Goal: Check status: Check status

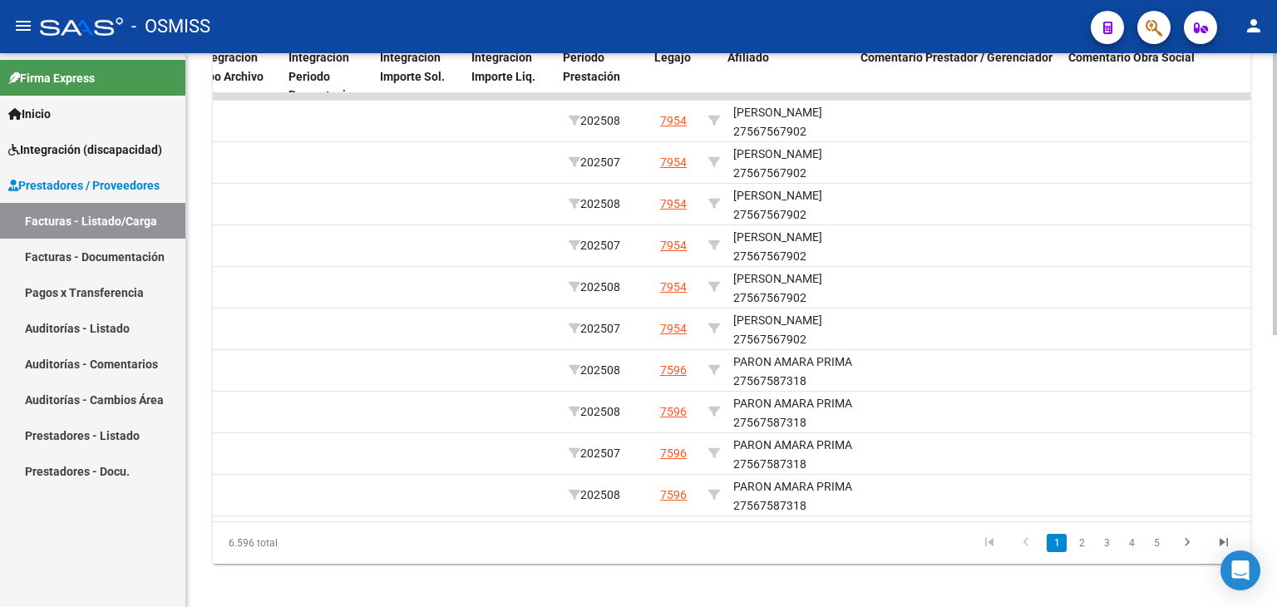
scroll to position [0, 2721]
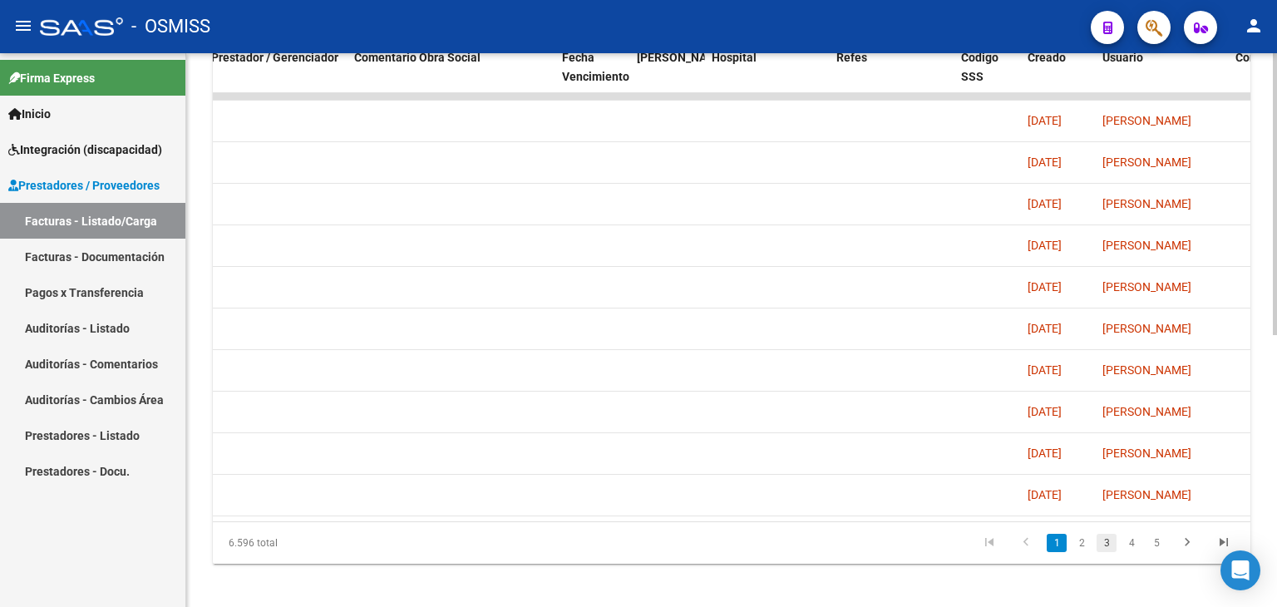
click at [1112, 552] on link "3" at bounding box center [1106, 543] width 20 height 18
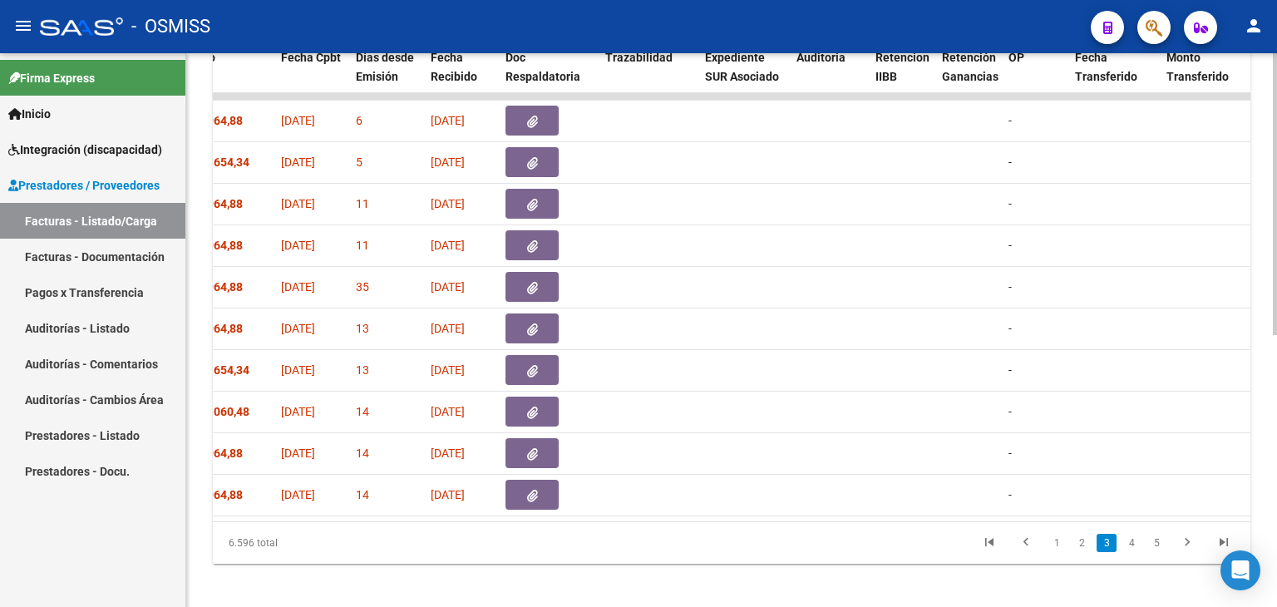
scroll to position [0, 784]
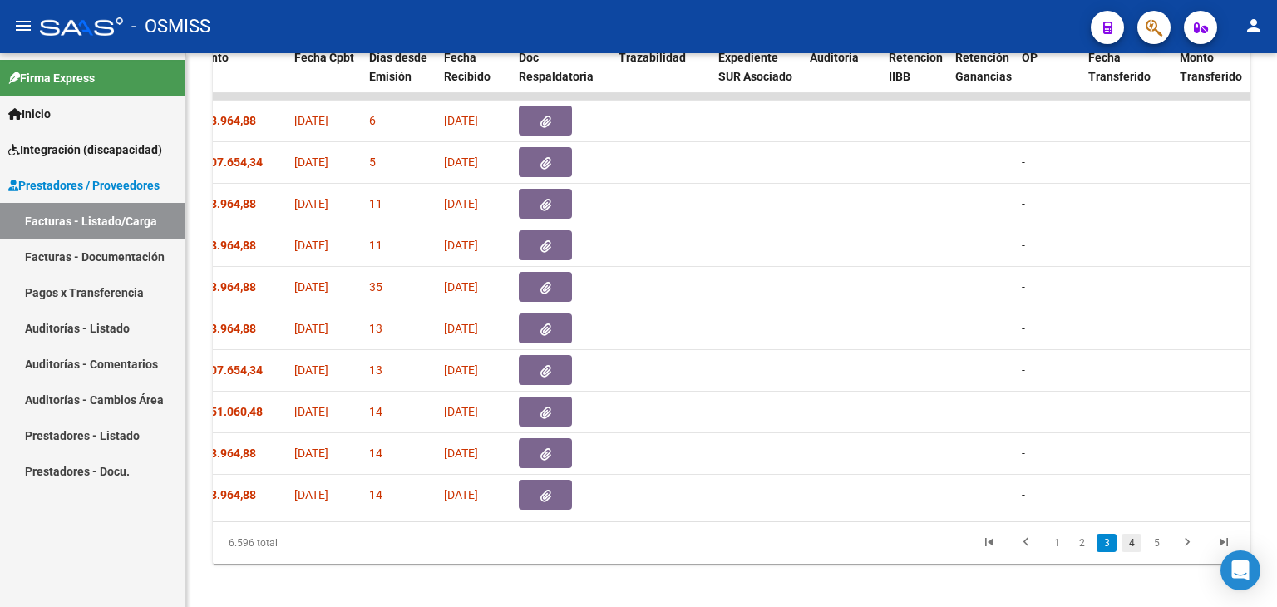
click at [1134, 552] on link "4" at bounding box center [1131, 543] width 20 height 18
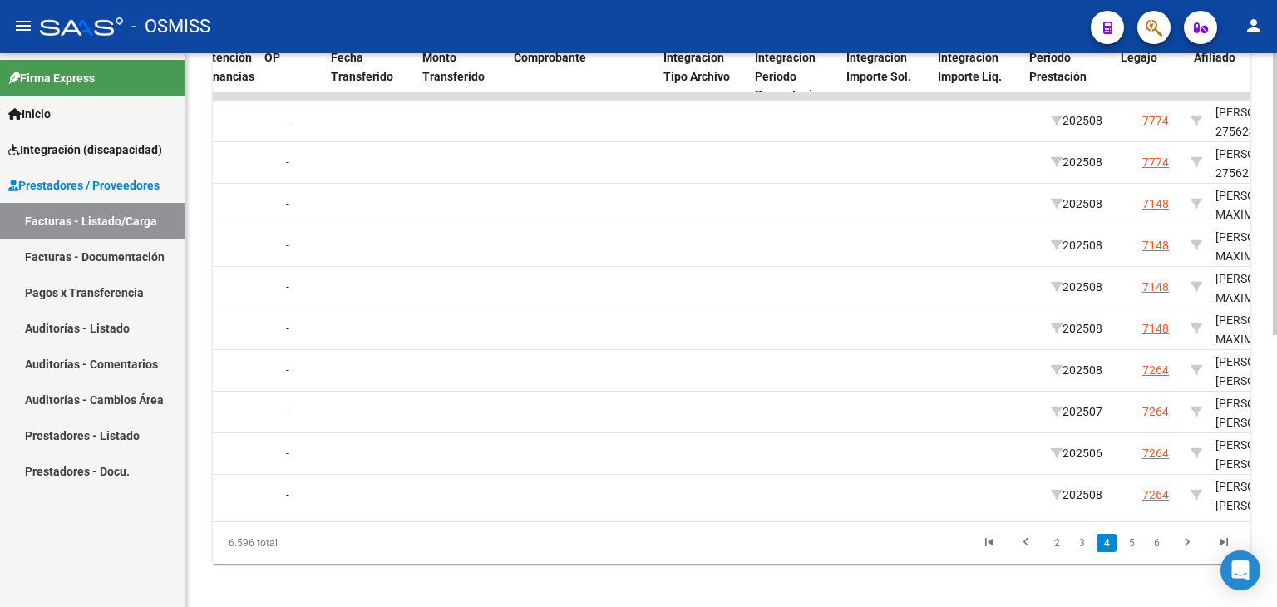
scroll to position [0, 1540]
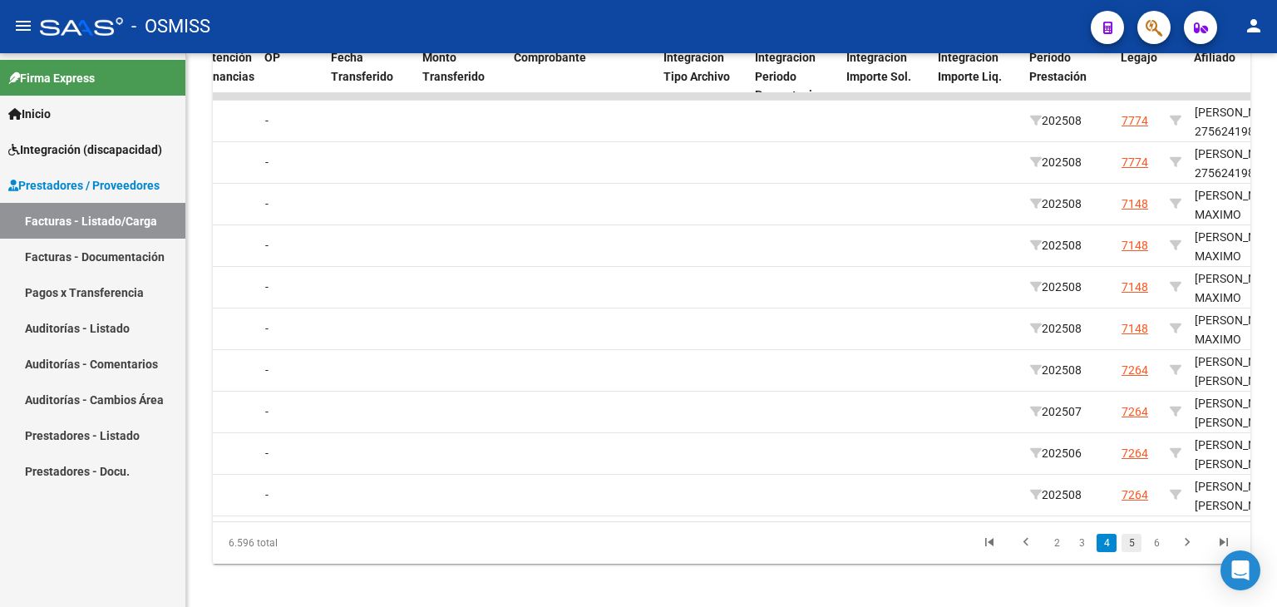
click at [1135, 552] on link "5" at bounding box center [1131, 543] width 20 height 18
click at [825, 515] on datatable-body "166772 I01 - Integral Salud (GILSA) Integración CEJAS [PERSON_NAME] 27265610299…" at bounding box center [731, 307] width 1037 height 428
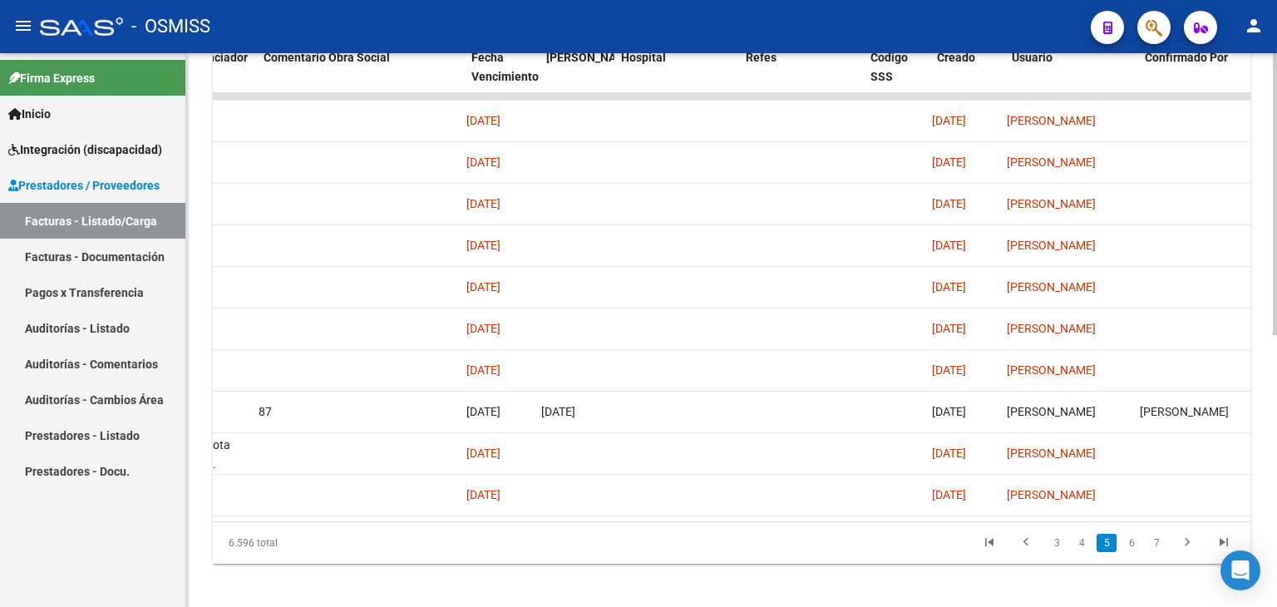
scroll to position [0, 2799]
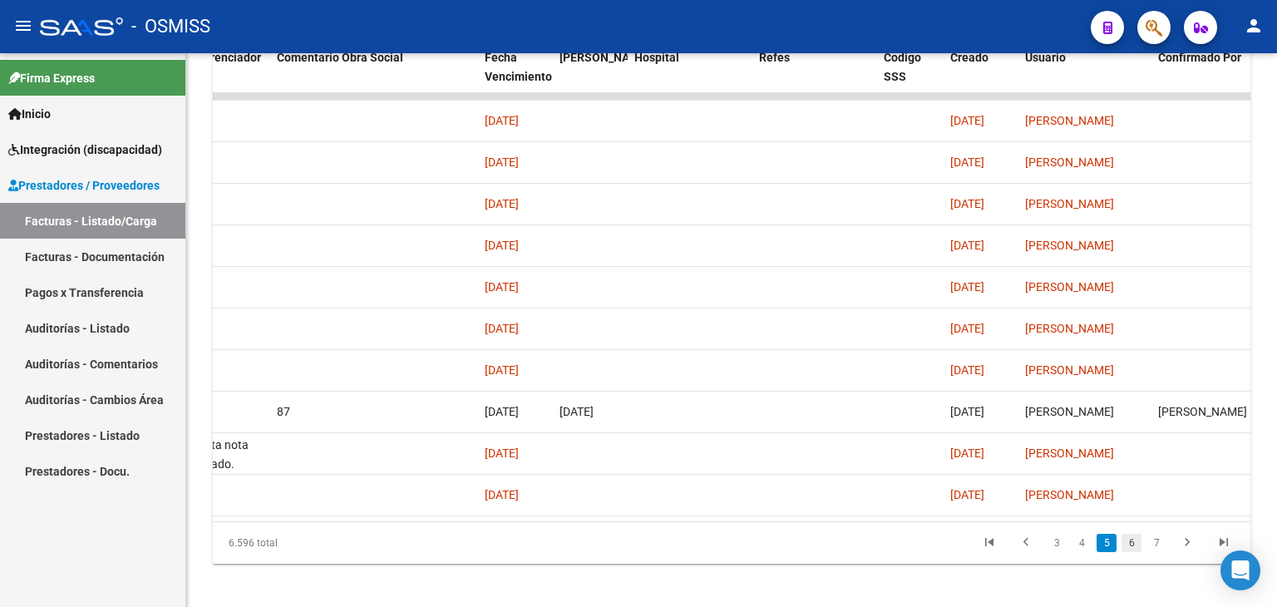
click at [1131, 552] on link "6" at bounding box center [1131, 543] width 20 height 18
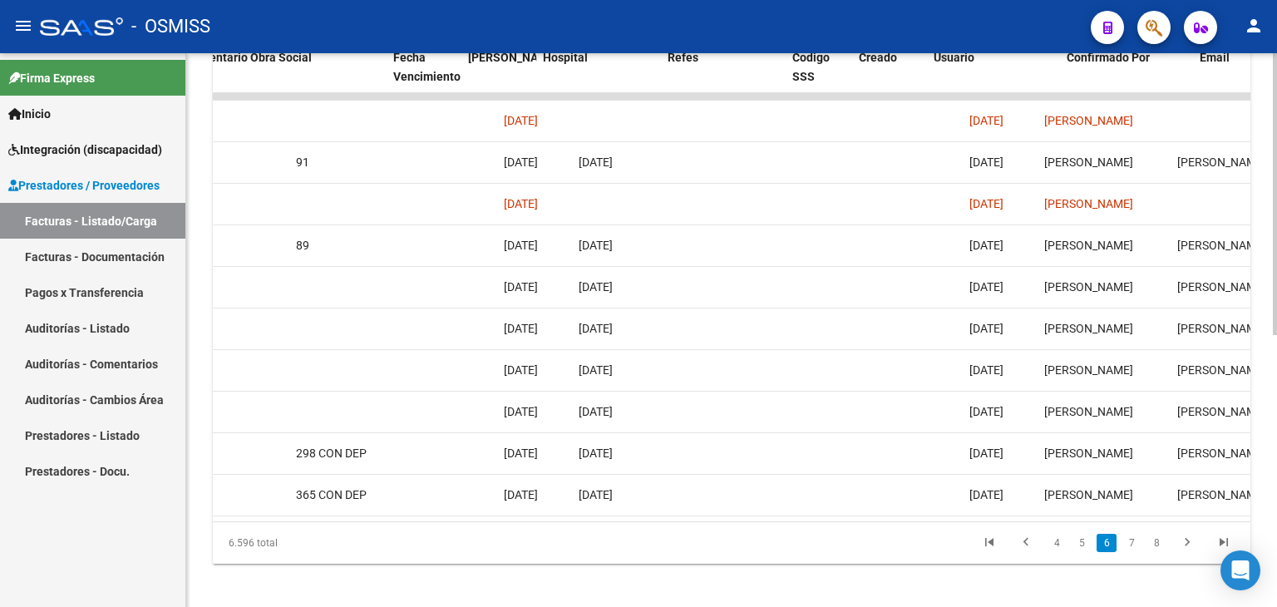
scroll to position [0, 2999]
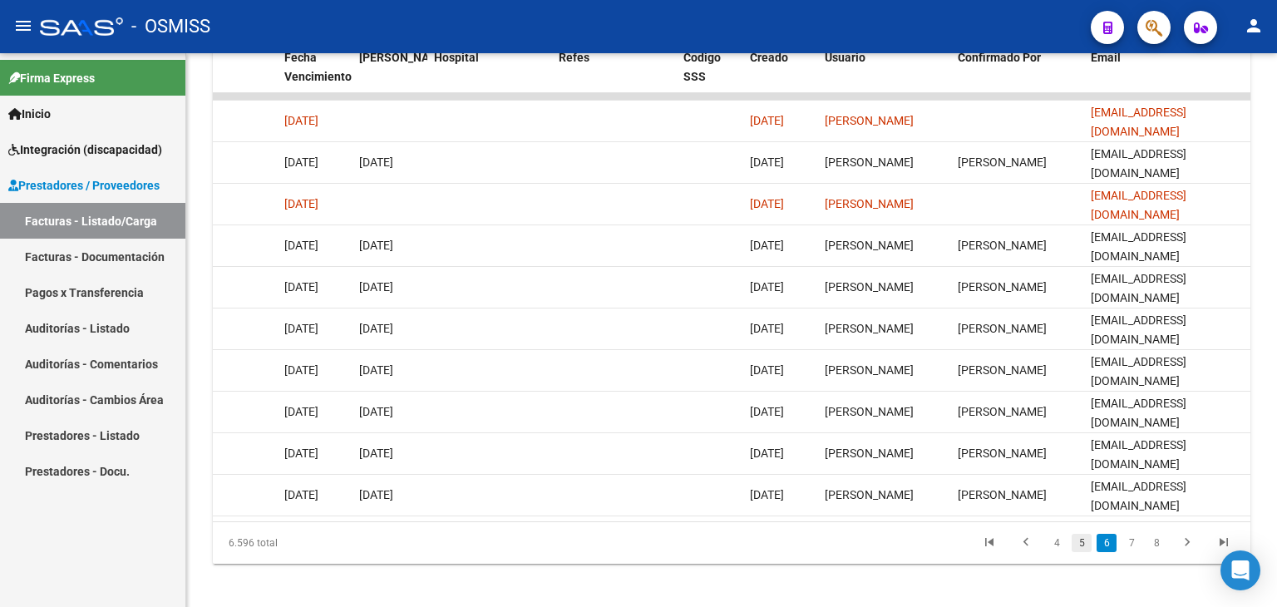
click at [1081, 552] on link "5" at bounding box center [1081, 543] width 20 height 18
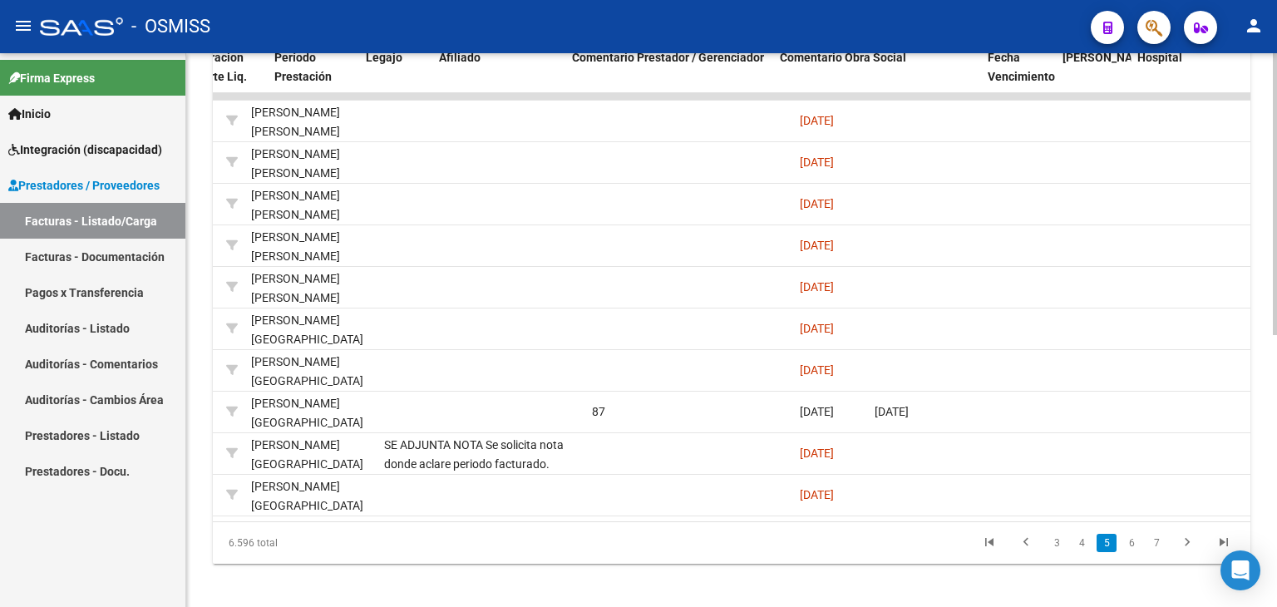
scroll to position [0, 1942]
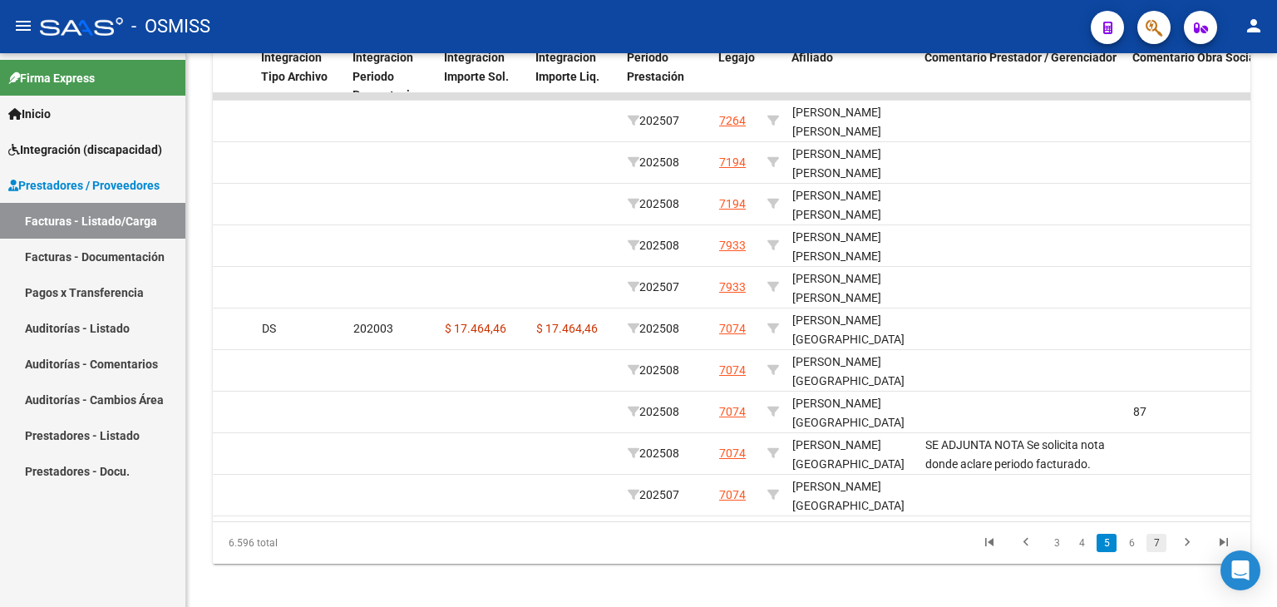
click at [1155, 552] on link "7" at bounding box center [1156, 543] width 20 height 18
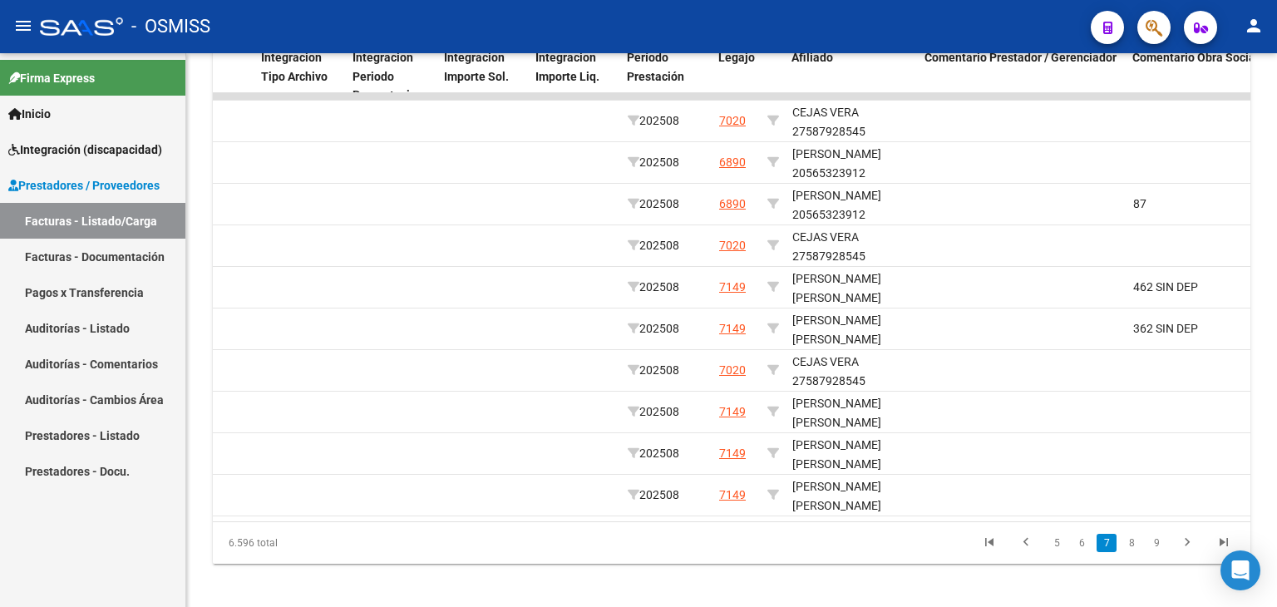
click at [930, 538] on div "6.596 total 5 6 7 8 9" at bounding box center [731, 543] width 1037 height 42
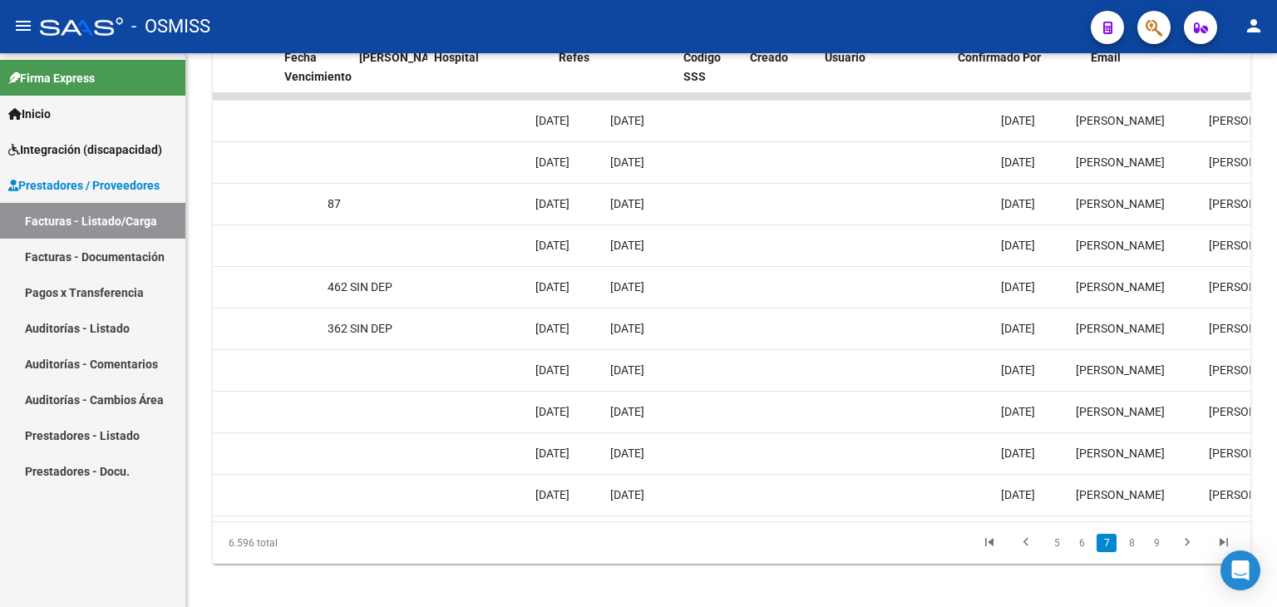
scroll to position [0, 2999]
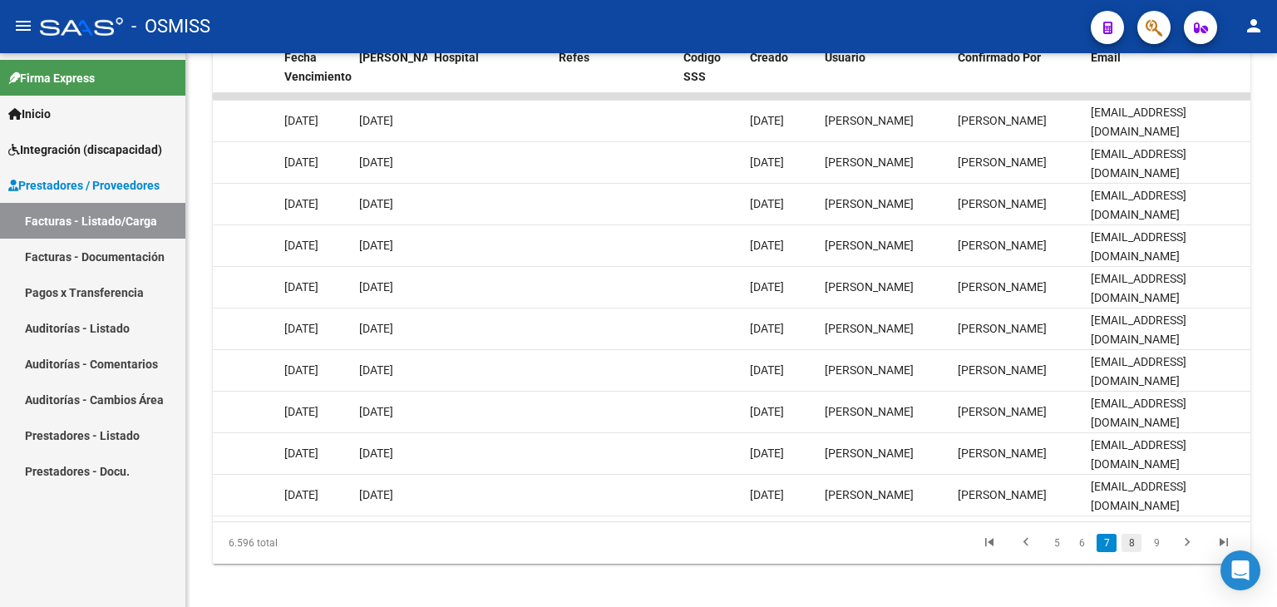
click at [1130, 549] on link "8" at bounding box center [1131, 543] width 20 height 18
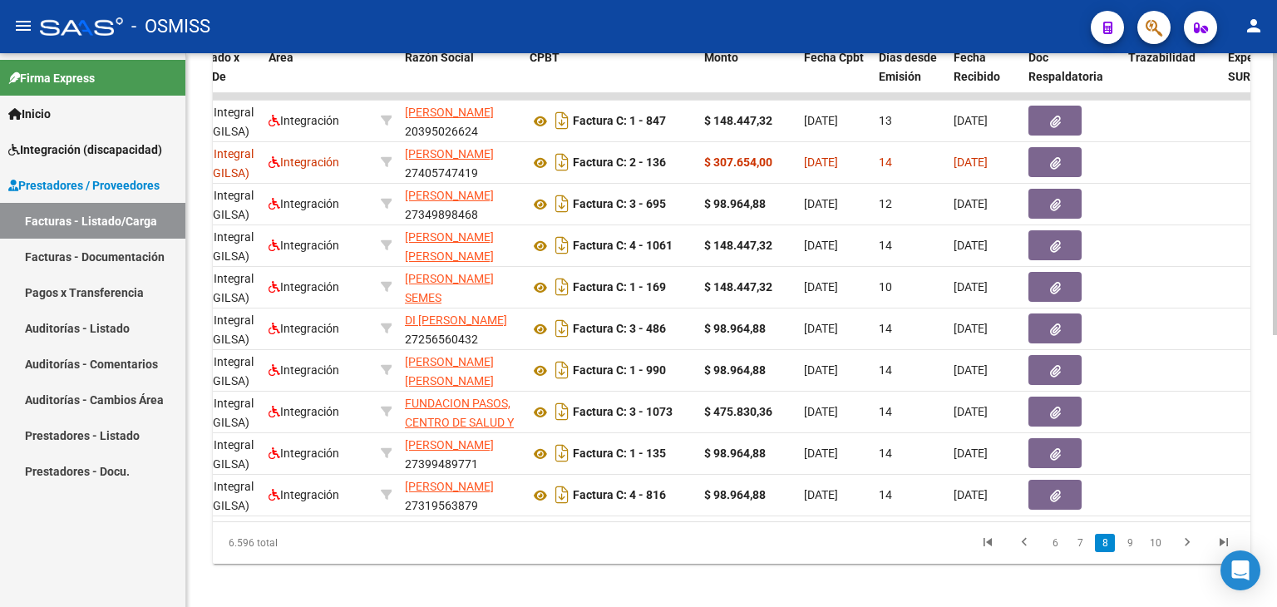
scroll to position [0, 0]
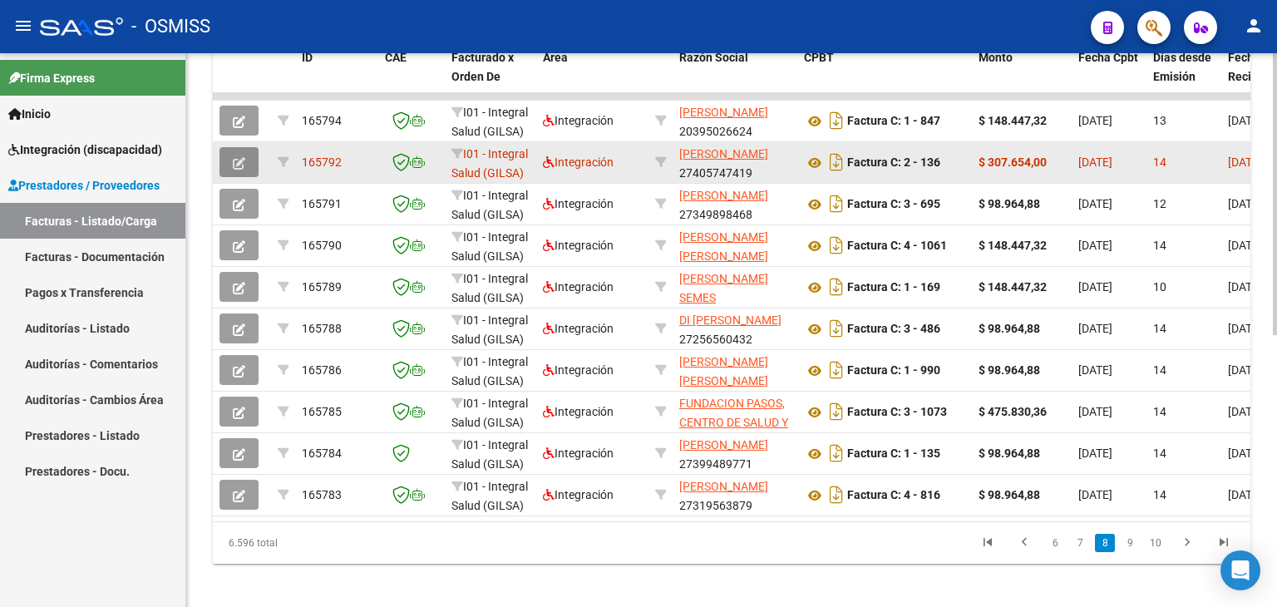
click at [234, 163] on icon "button" at bounding box center [239, 163] width 12 height 12
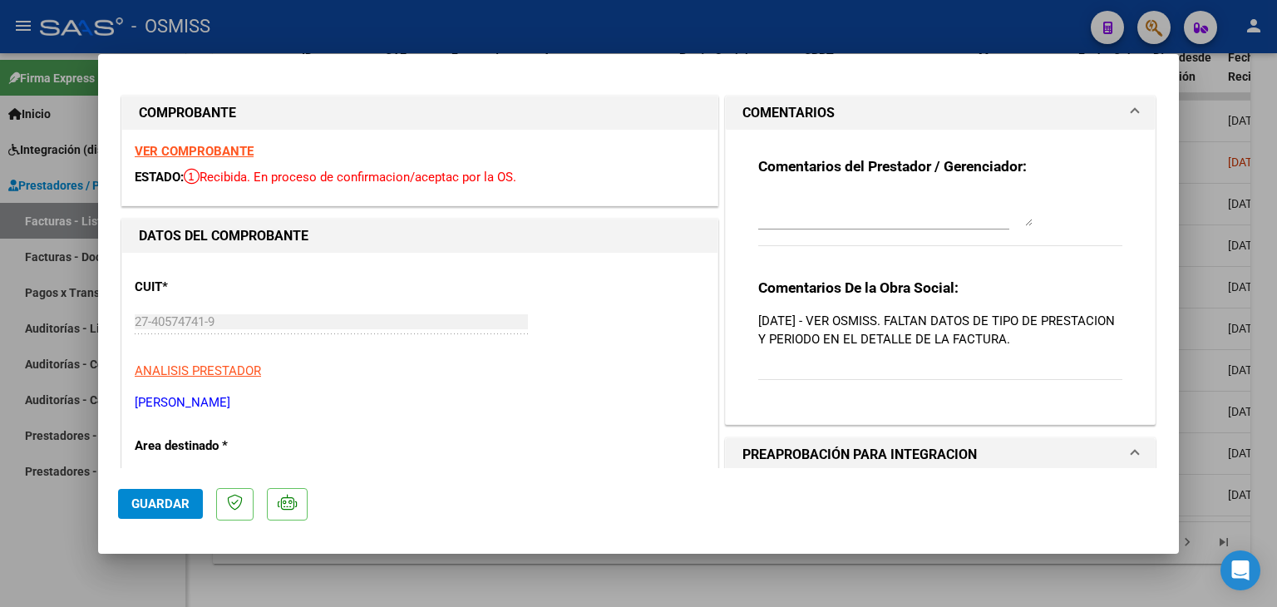
click at [206, 153] on strong "VER COMPROBANTE" at bounding box center [194, 151] width 119 height 15
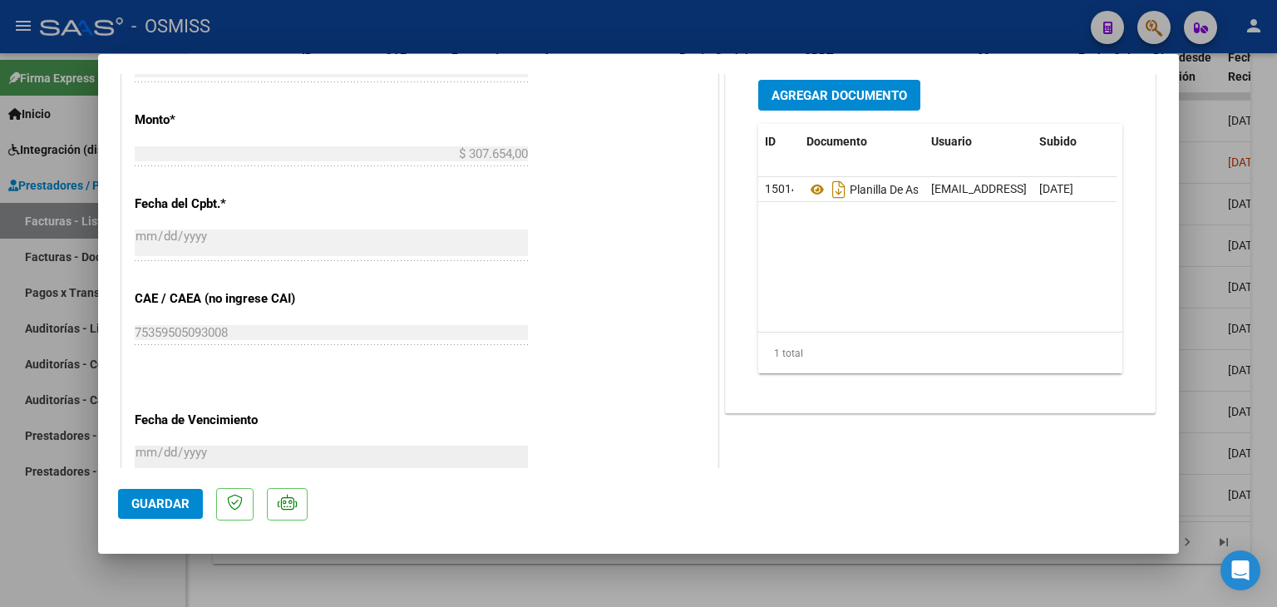
scroll to position [831, 0]
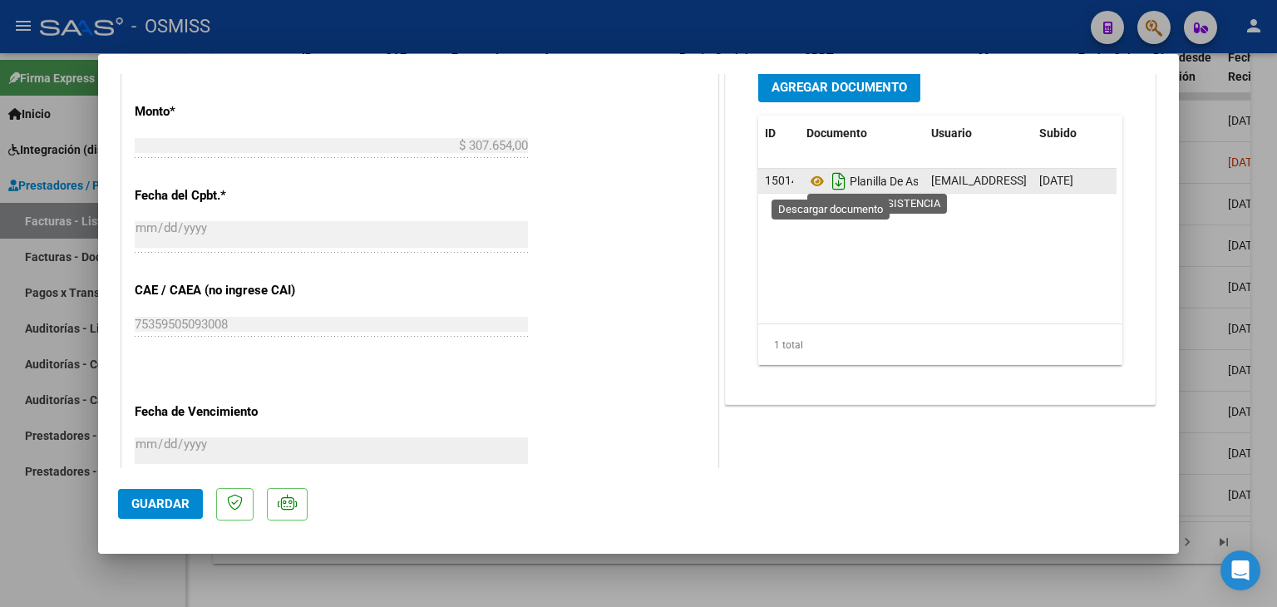
click at [831, 182] on icon "Descargar documento" at bounding box center [839, 181] width 22 height 27
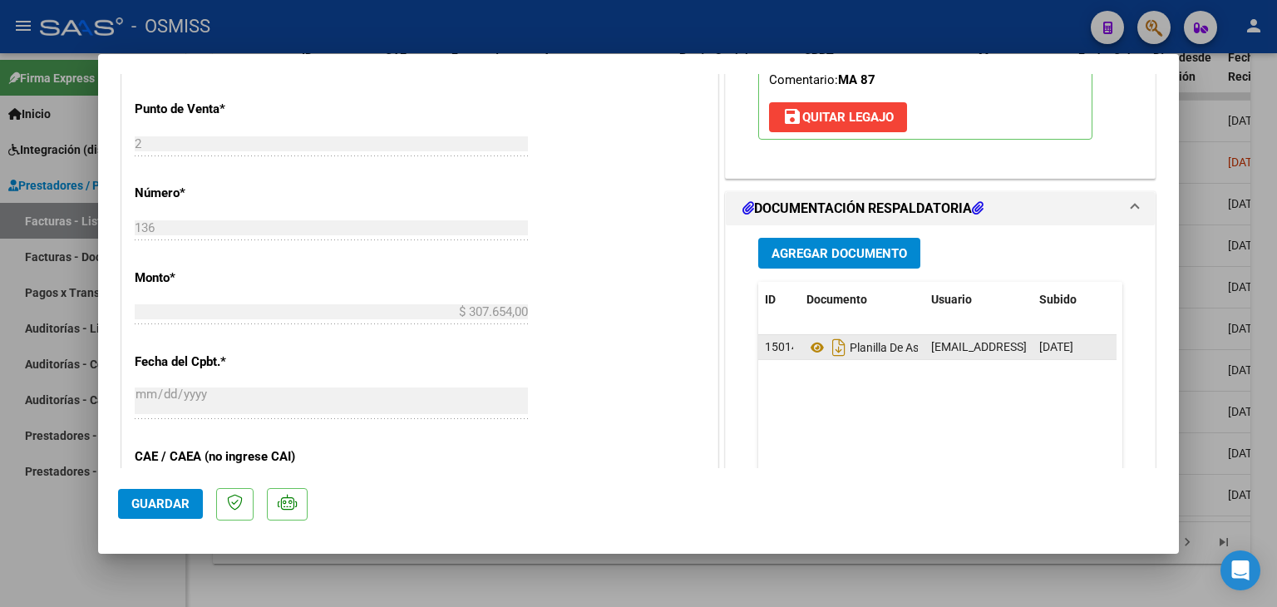
scroll to position [665, 0]
type input "$ 0,00"
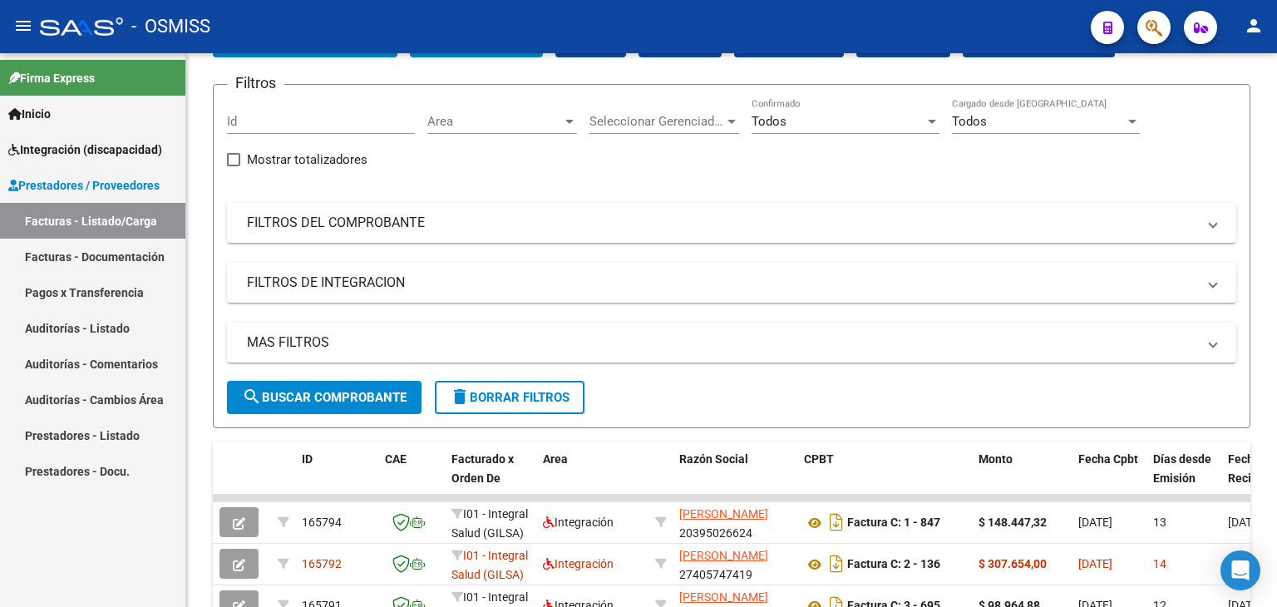
scroll to position [0, 0]
